Goal: Task Accomplishment & Management: Use online tool/utility

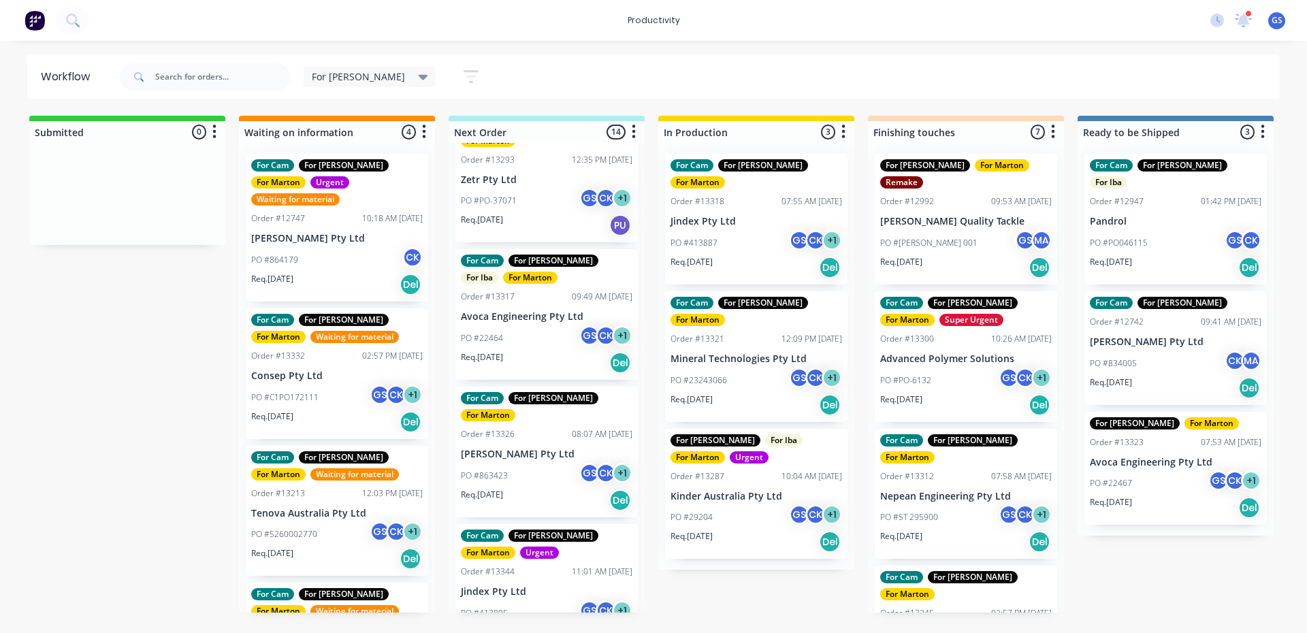
scroll to position [340, 0]
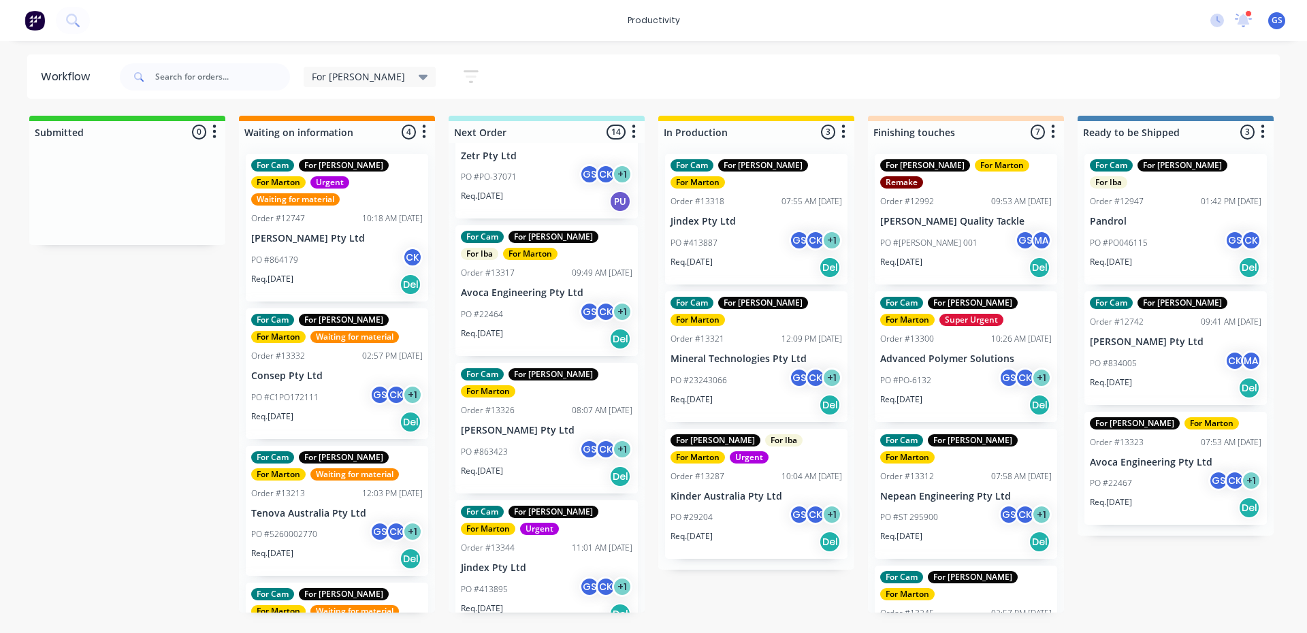
click at [543, 465] on div "Req. 02/10/25 Del" at bounding box center [547, 476] width 172 height 23
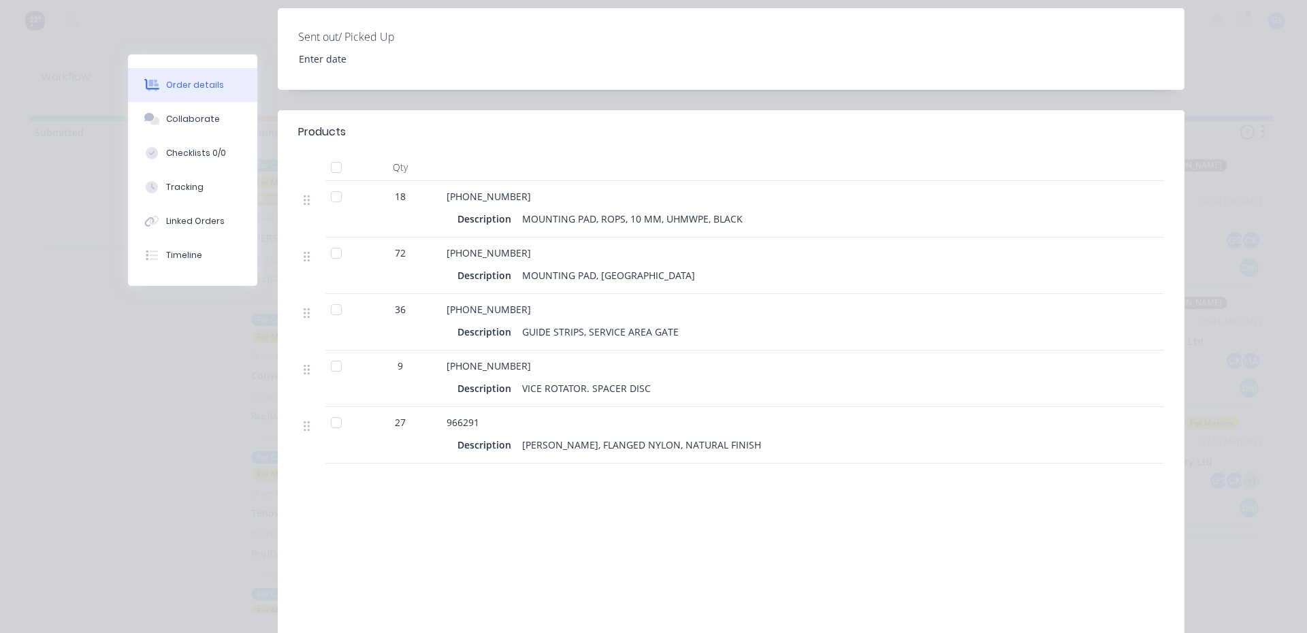
scroll to position [408, 0]
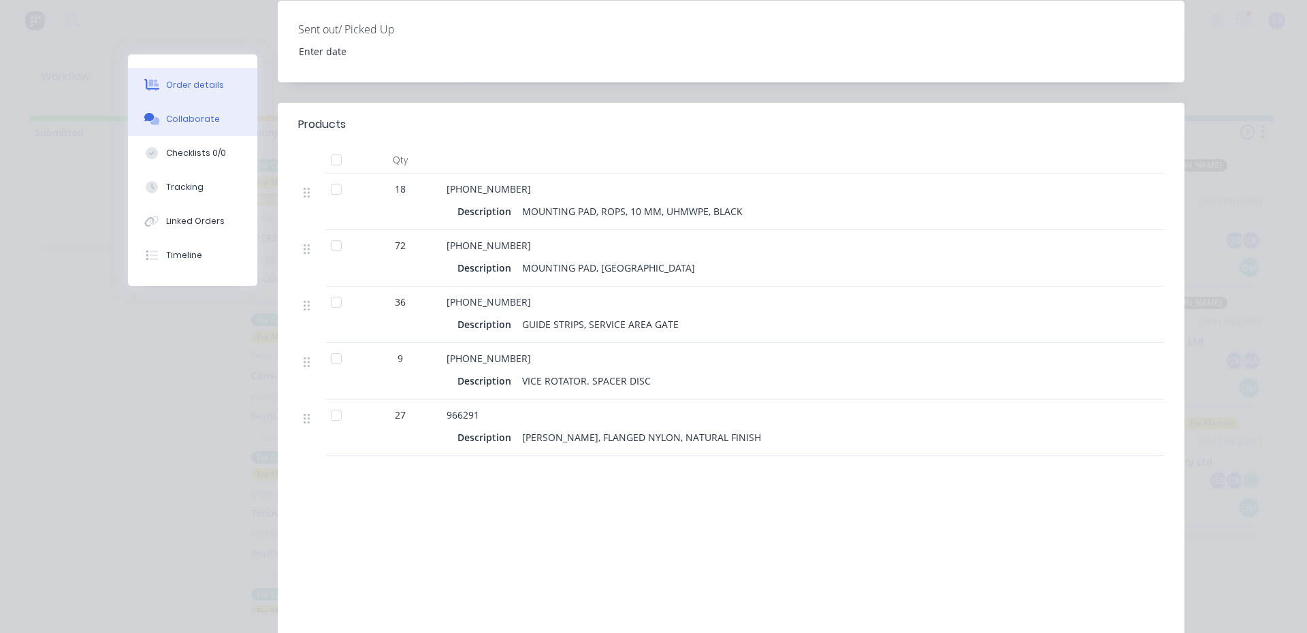
drag, startPoint x: 169, startPoint y: 106, endPoint x: 170, endPoint y: 116, distance: 10.3
click at [168, 110] on button "Collaborate" at bounding box center [192, 119] width 129 height 34
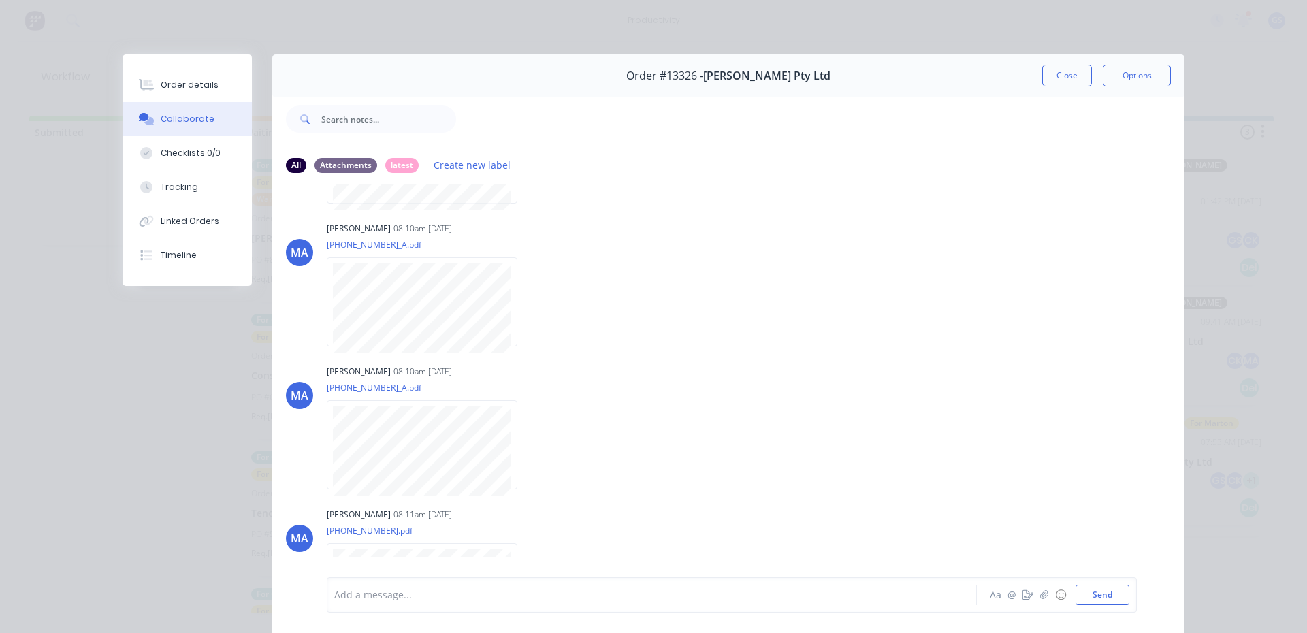
scroll to position [0, 0]
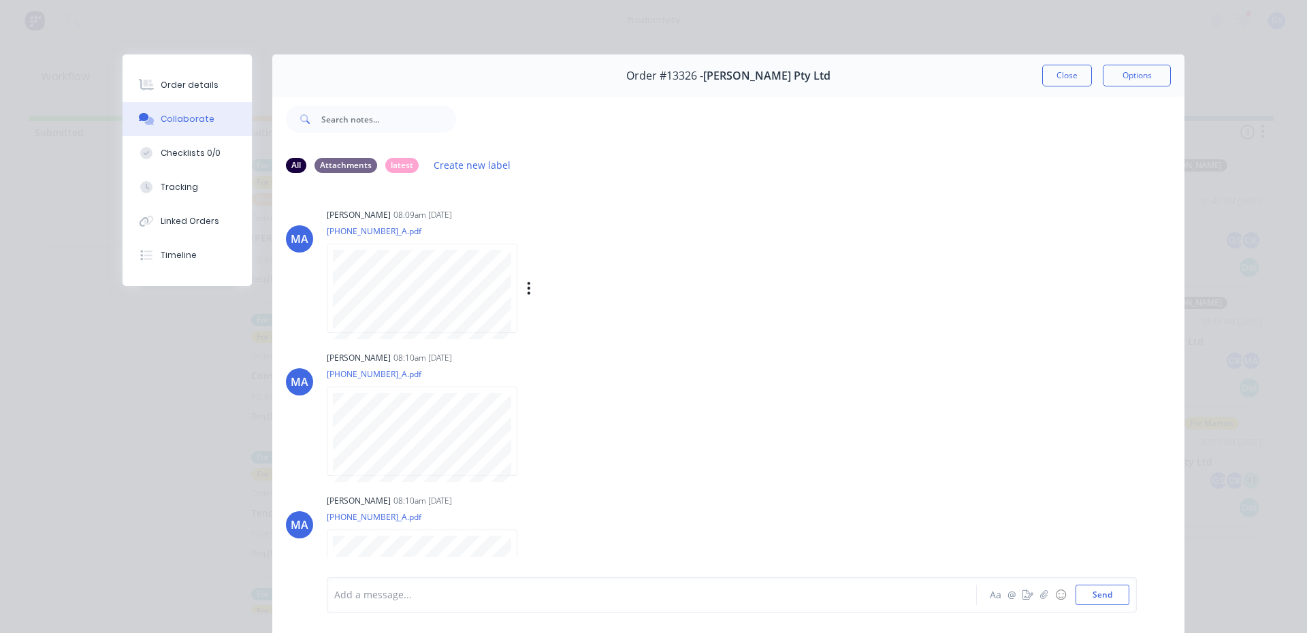
drag, startPoint x: 692, startPoint y: 308, endPoint x: 692, endPoint y: 321, distance: 13.6
click at [689, 317] on div "Marton Agocs 08:09am 17/09/25 877-21-00003_A.pdf Labels Download" at bounding box center [539, 266] width 425 height 123
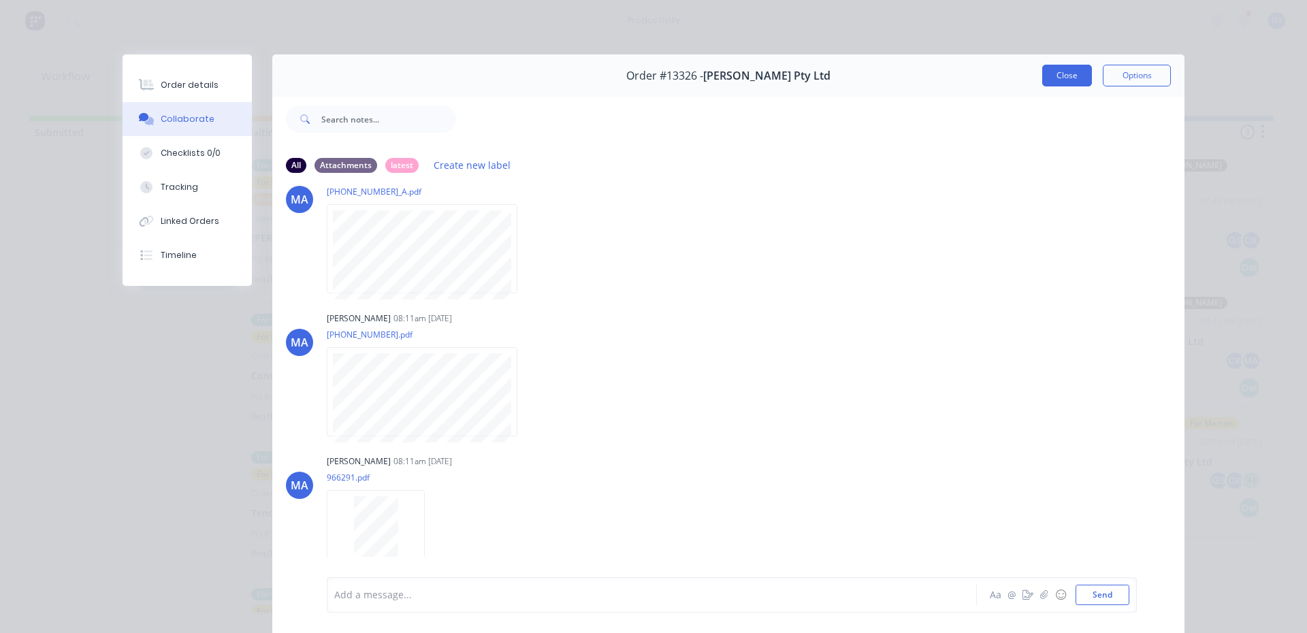
drag, startPoint x: 1063, startPoint y: 77, endPoint x: 1070, endPoint y: 87, distance: 12.3
click at [1068, 80] on button "Close" at bounding box center [1067, 76] width 50 height 22
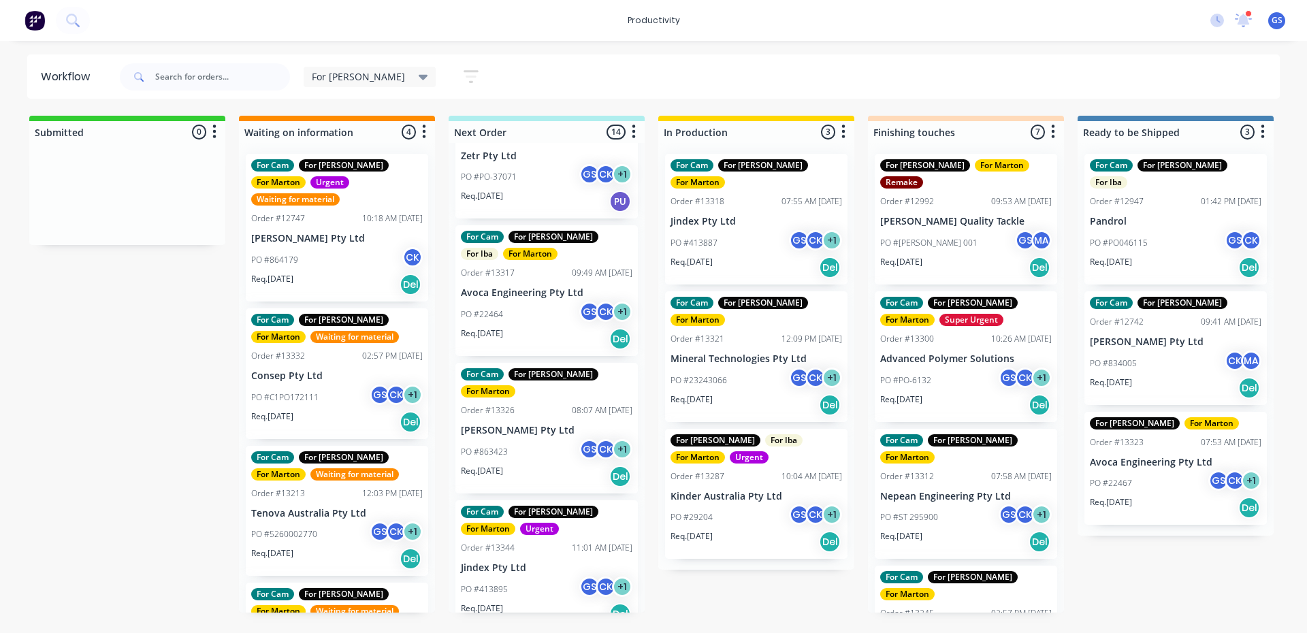
click at [737, 368] on div "PO #23243066 GS CK + 1" at bounding box center [757, 381] width 172 height 26
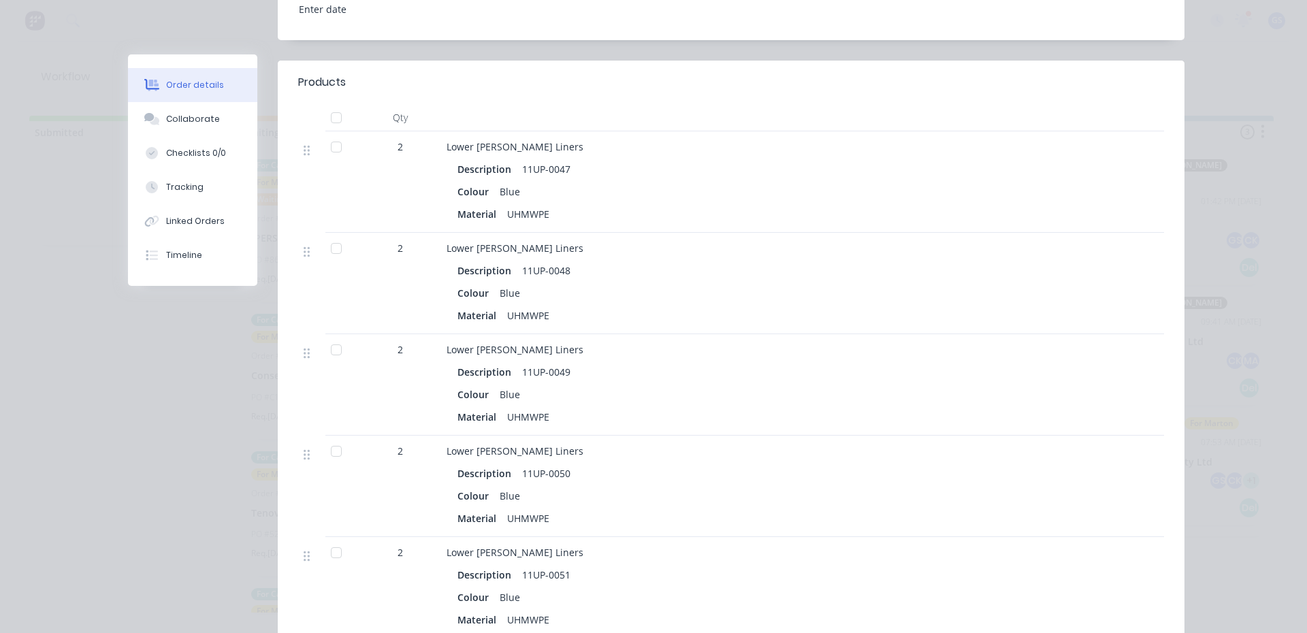
scroll to position [681, 0]
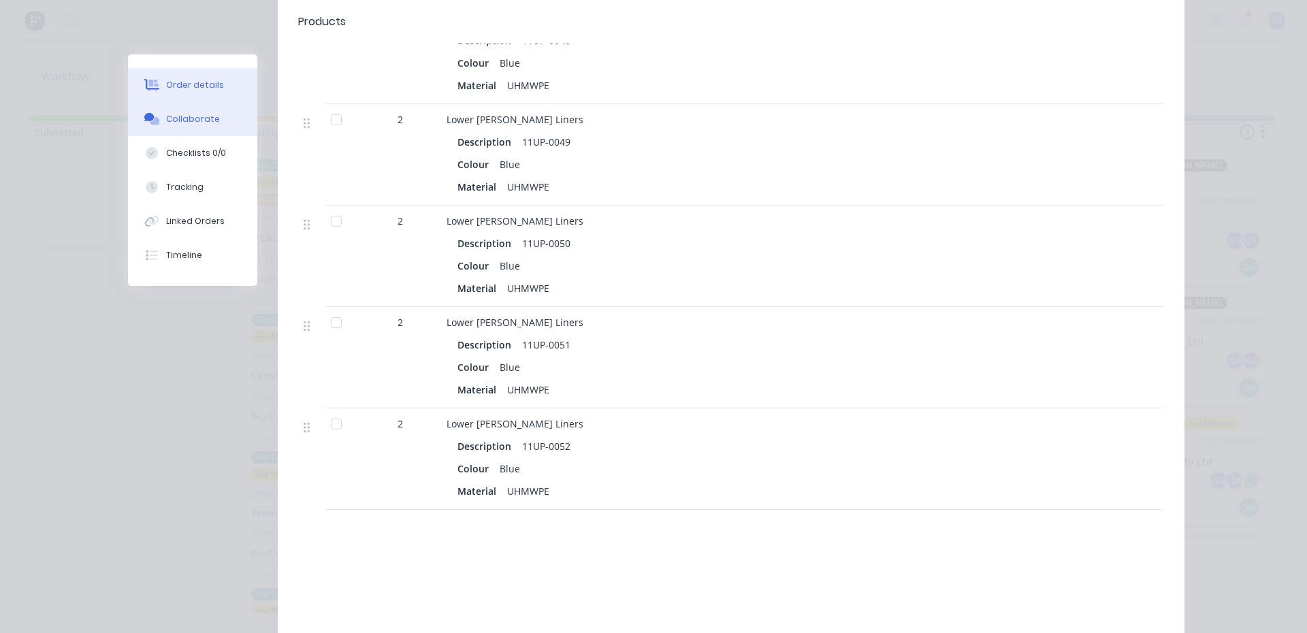
click at [212, 128] on button "Collaborate" at bounding box center [192, 119] width 129 height 34
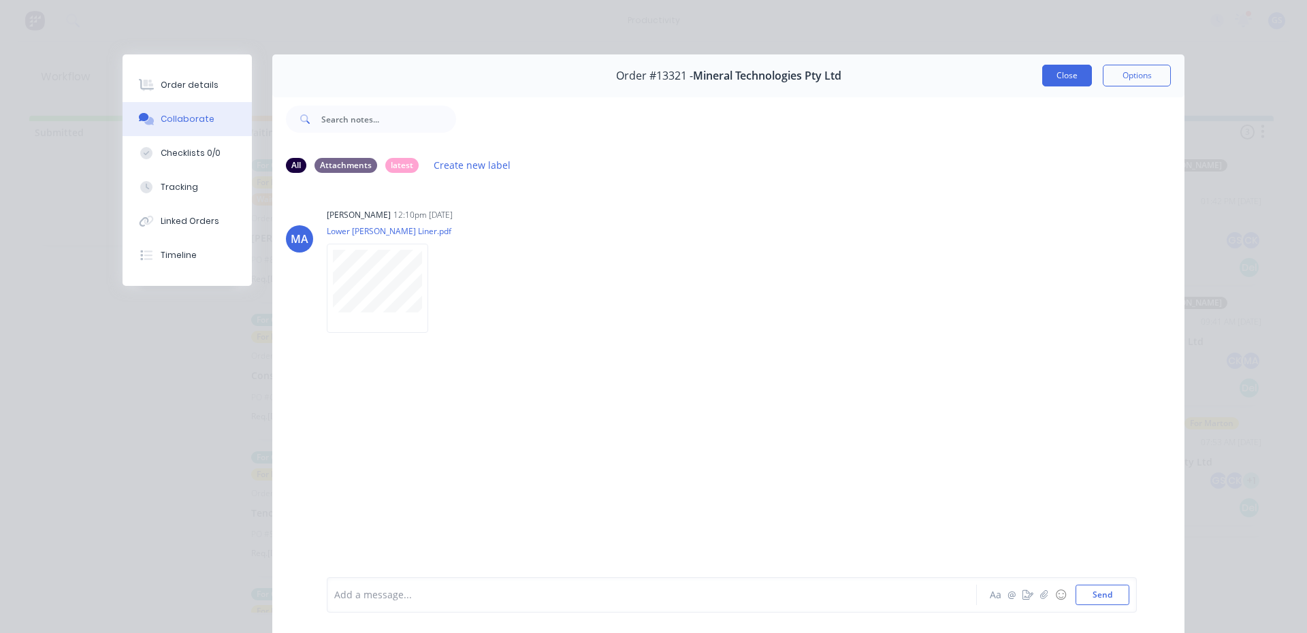
click at [1066, 83] on button "Close" at bounding box center [1067, 76] width 50 height 22
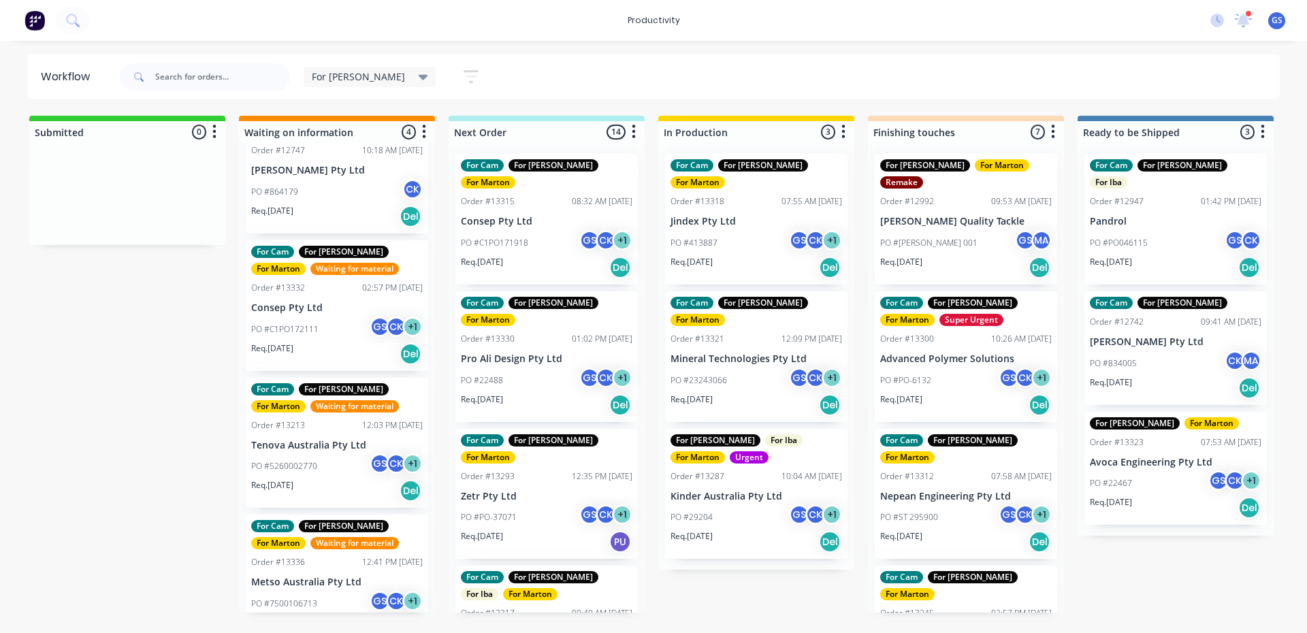
click at [728, 331] on div "For Cam For Gary For Marton Order #13321 12:09 PM 16/09/25 Mineral Technologies…" at bounding box center [756, 356] width 182 height 131
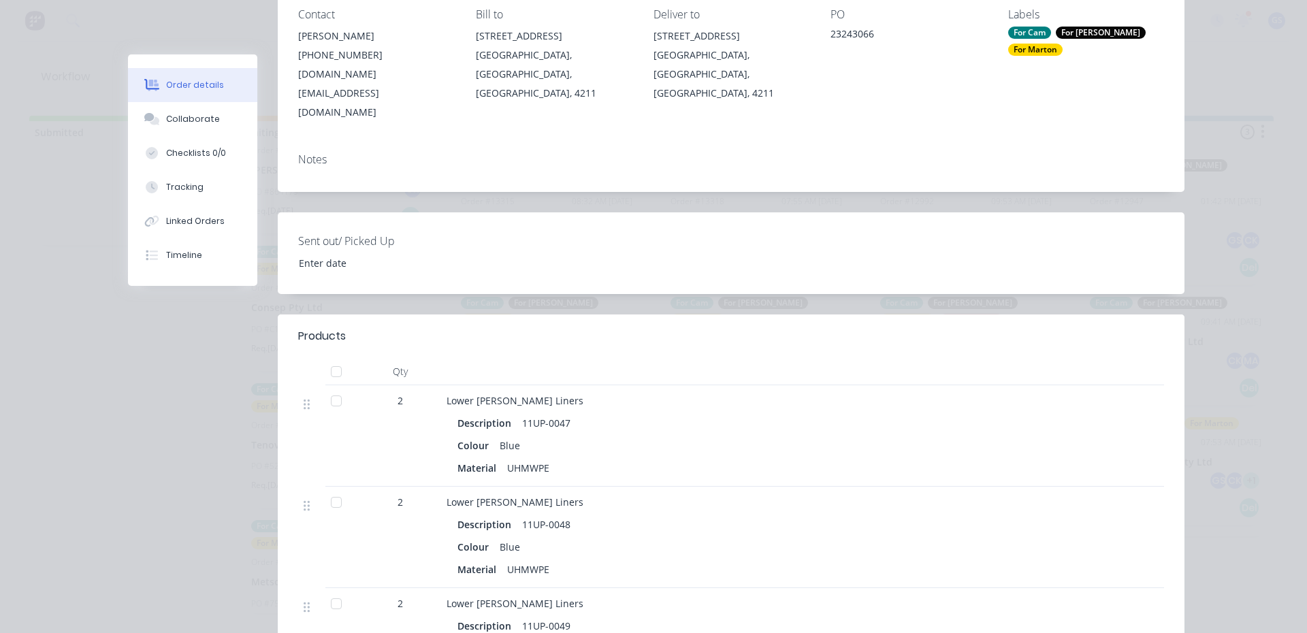
scroll to position [204, 0]
